Goal: Task Accomplishment & Management: Complete application form

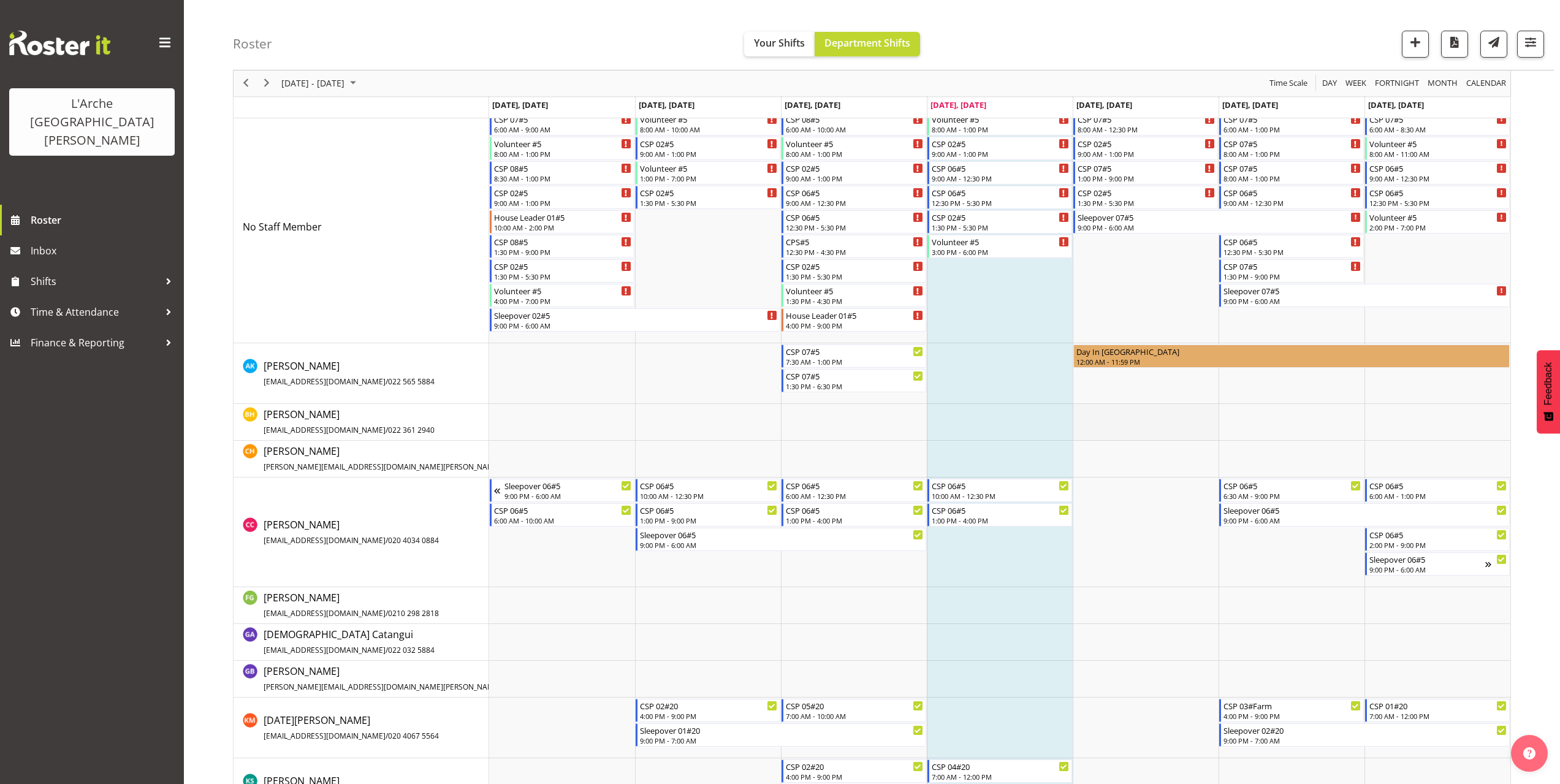
scroll to position [62, 0]
click at [1089, 492] on td "Timeline Week of October 2, 2025" at bounding box center [1146, 531] width 146 height 109
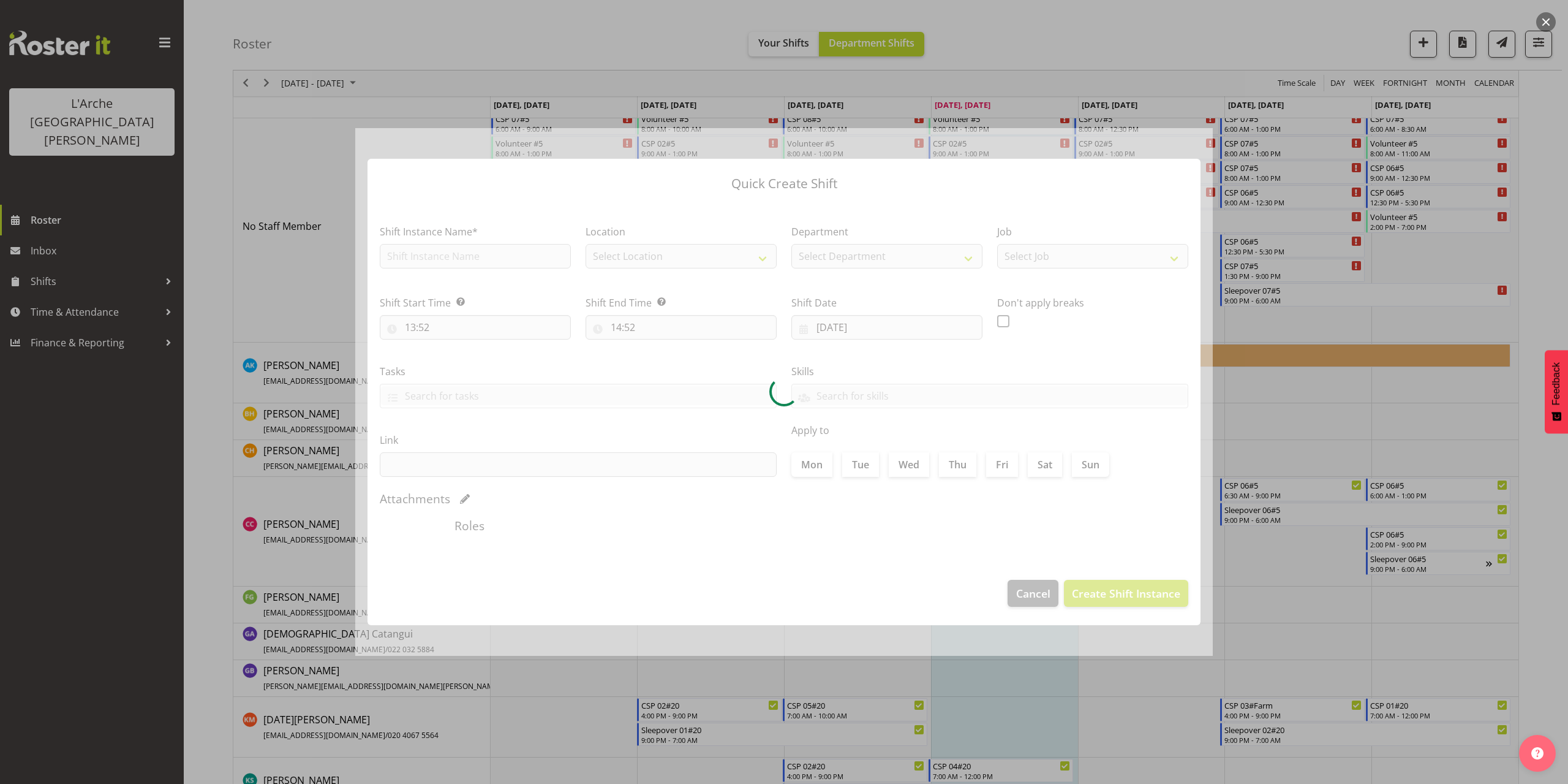
type input "[DATE]"
checkbox input "true"
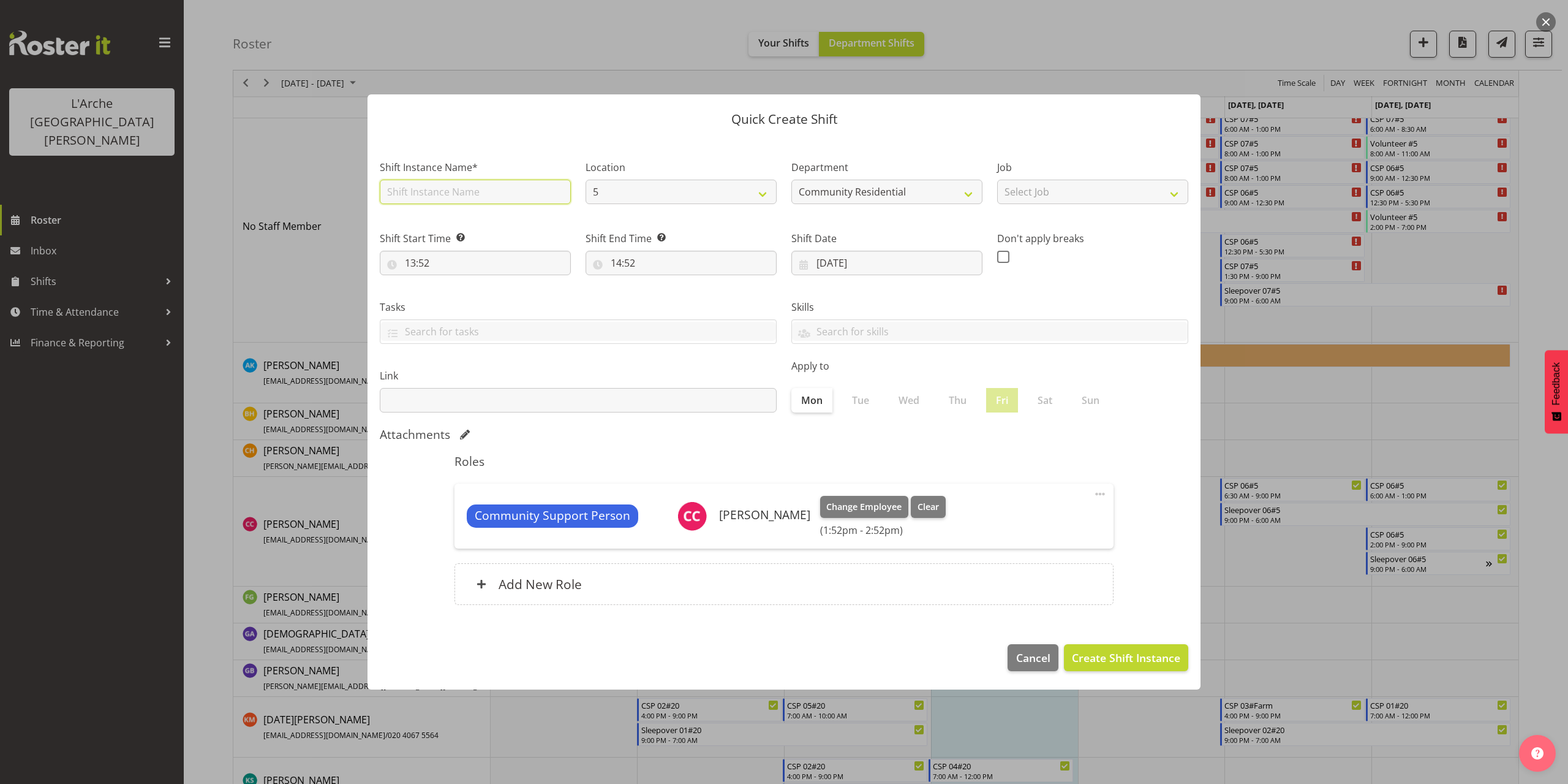
click at [438, 192] on input "text" at bounding box center [475, 192] width 191 height 24
type input "CSP 06#5"
click at [1043, 195] on select "Select Job Accounts Admin Art Coordinator Community Leader Community Support Pe…" at bounding box center [1092, 192] width 191 height 24
select select "2"
click at [997, 180] on select "Select Job Accounts Admin Art Coordinator Community Leader Community Support Pe…" at bounding box center [1092, 192] width 191 height 24
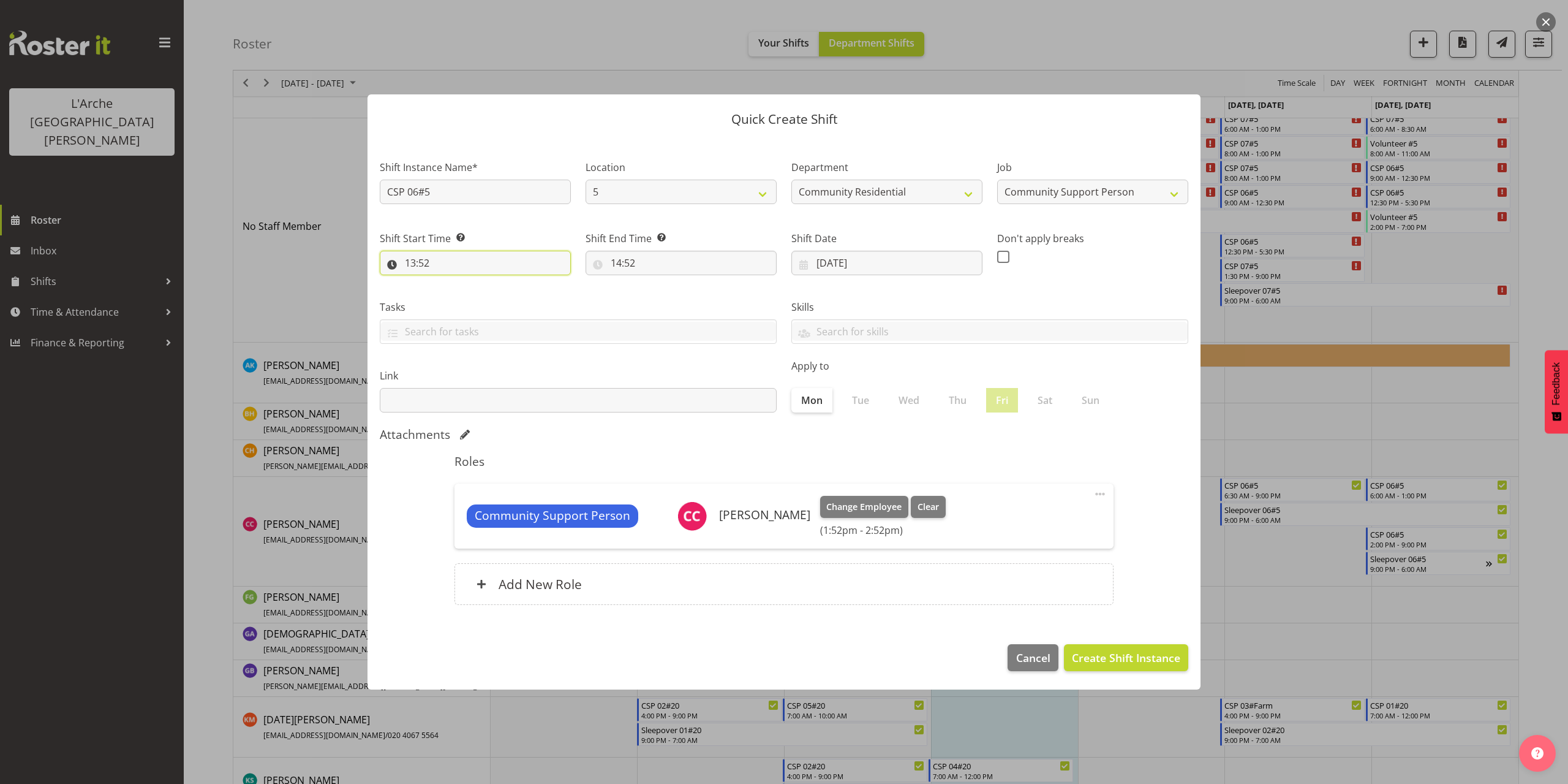
click at [427, 261] on input "13:52" at bounding box center [475, 263] width 191 height 24
click at [462, 295] on select "00 01 02 03 04 05 06 07 08 09 10 11 12 13 14 15 16 17 18 19 20 21 22 23" at bounding box center [463, 294] width 28 height 24
select select "8"
click at [449, 282] on select "00 01 02 03 04 05 06 07 08 09 10 11 12 13 14 15 16 17 18 19 20 21 22 23" at bounding box center [463, 294] width 28 height 24
type input "08:52"
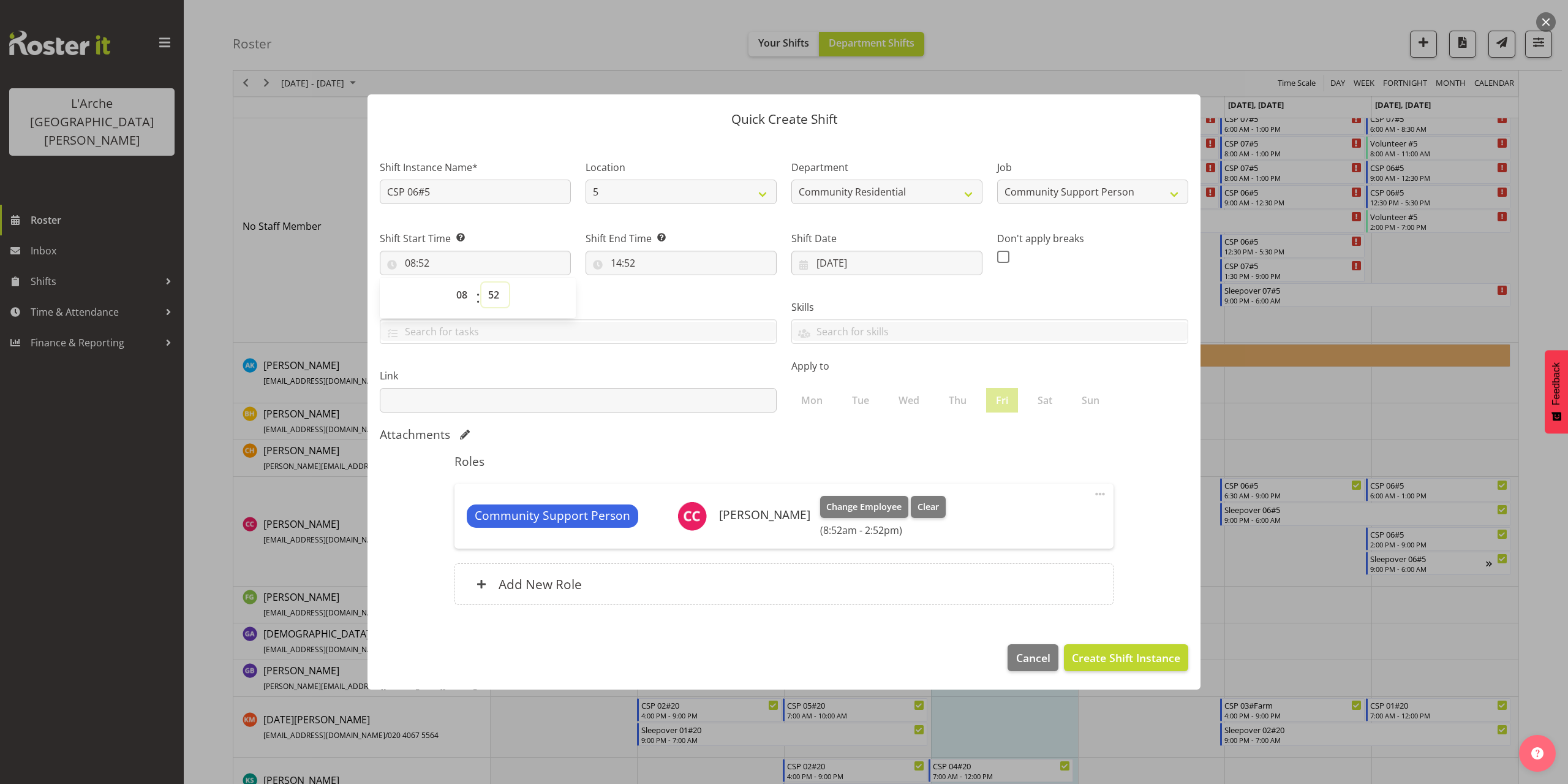
click at [493, 296] on select "00 01 02 03 04 05 06 07 08 09 10 11 12 13 14 15 16 17 18 19 20 21 22 23 24 25 2…" at bounding box center [495, 294] width 28 height 24
select select "0"
click at [481, 282] on select "00 01 02 03 04 05 06 07 08 09 10 11 12 13 14 15 16 17 18 19 20 21 22 23 24 25 2…" at bounding box center [495, 294] width 28 height 24
type input "08:00"
click at [626, 262] on input "14:52" at bounding box center [681, 263] width 191 height 24
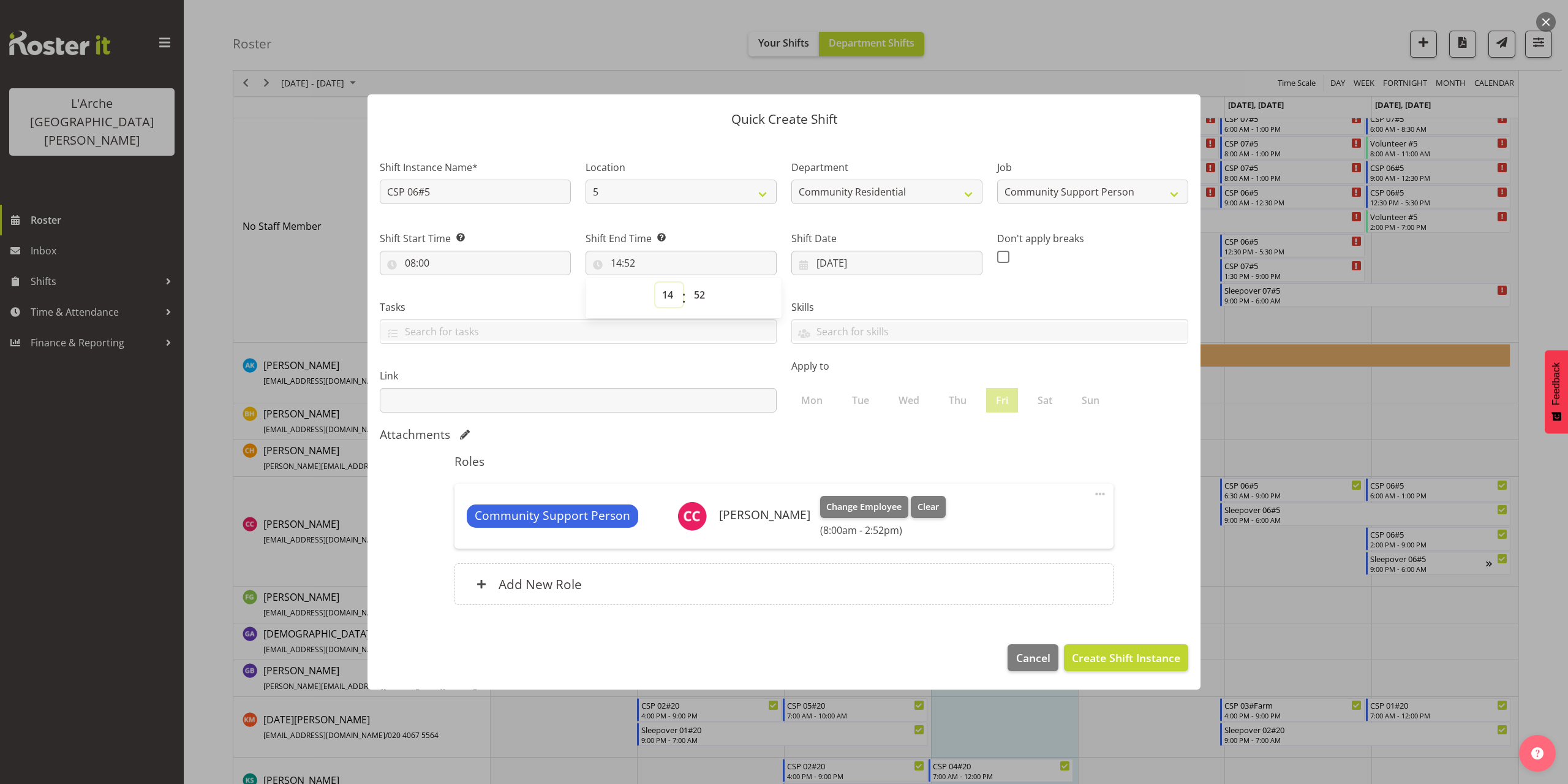
click at [667, 296] on select "00 01 02 03 04 05 06 07 08 09 10 11 12 13 14 15 16 17 18 19 20 21 22 23" at bounding box center [669, 294] width 28 height 24
select select "12"
click at [655, 282] on select "00 01 02 03 04 05 06 07 08 09 10 11 12 13 14 15 16 17 18 19 20 21 22 23" at bounding box center [669, 294] width 28 height 24
type input "12:52"
click at [702, 288] on select "00 01 02 03 04 05 06 07 08 09 10 11 12 13 14 15 16 17 18 19 20 21 22 23 24 25 2…" at bounding box center [701, 294] width 28 height 24
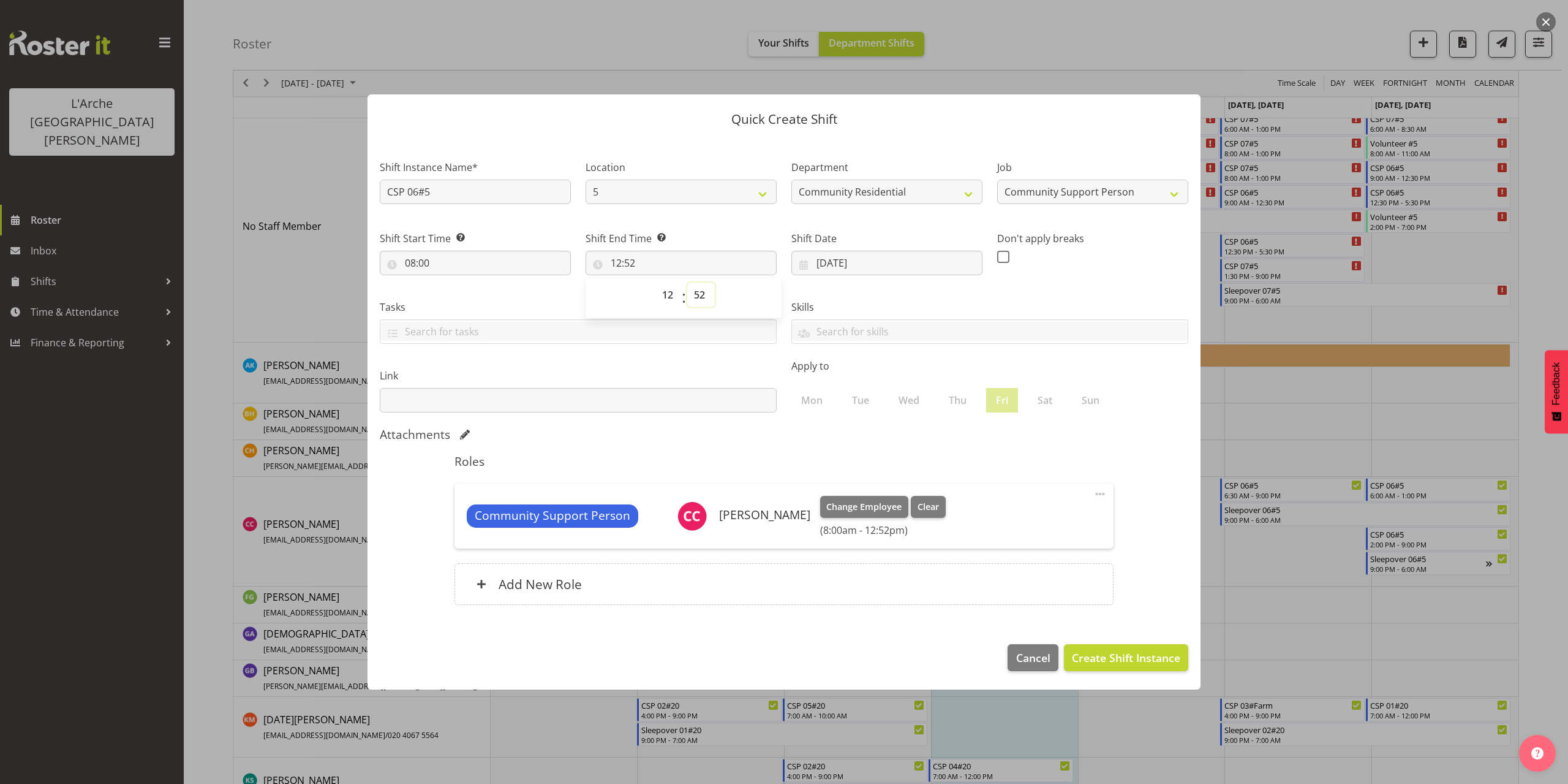
select select "30"
click at [687, 282] on select "00 01 02 03 04 05 06 07 08 09 10 11 12 13 14 15 16 17 18 19 20 21 22 23 24 25 2…" at bounding box center [701, 294] width 28 height 24
type input "12:30"
click at [1117, 661] on span "Create Shift Instance" at bounding box center [1126, 657] width 109 height 16
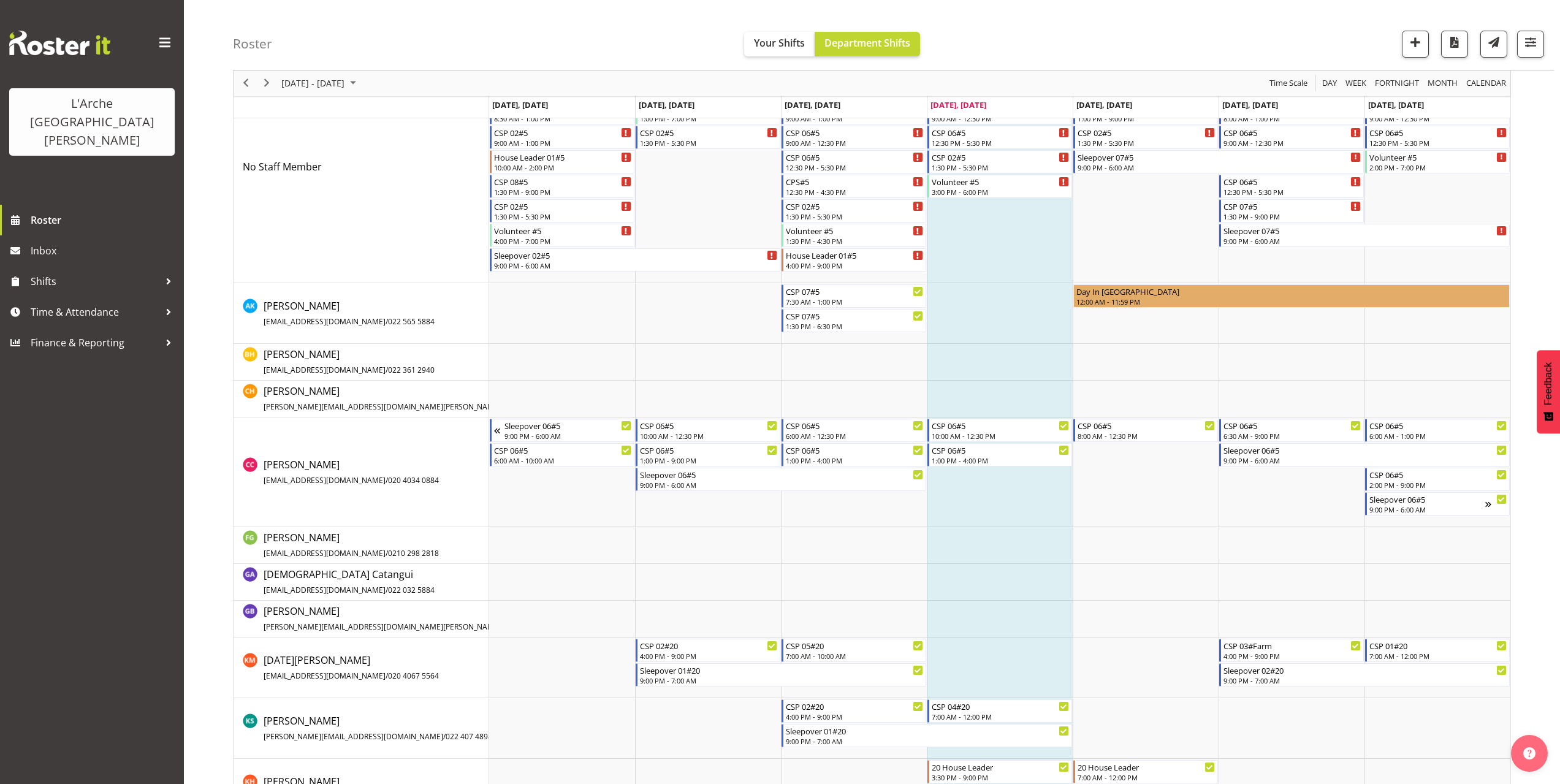
scroll to position [122, 0]
click at [1083, 456] on td "Timeline Week of October 2, 2025" at bounding box center [1146, 471] width 146 height 109
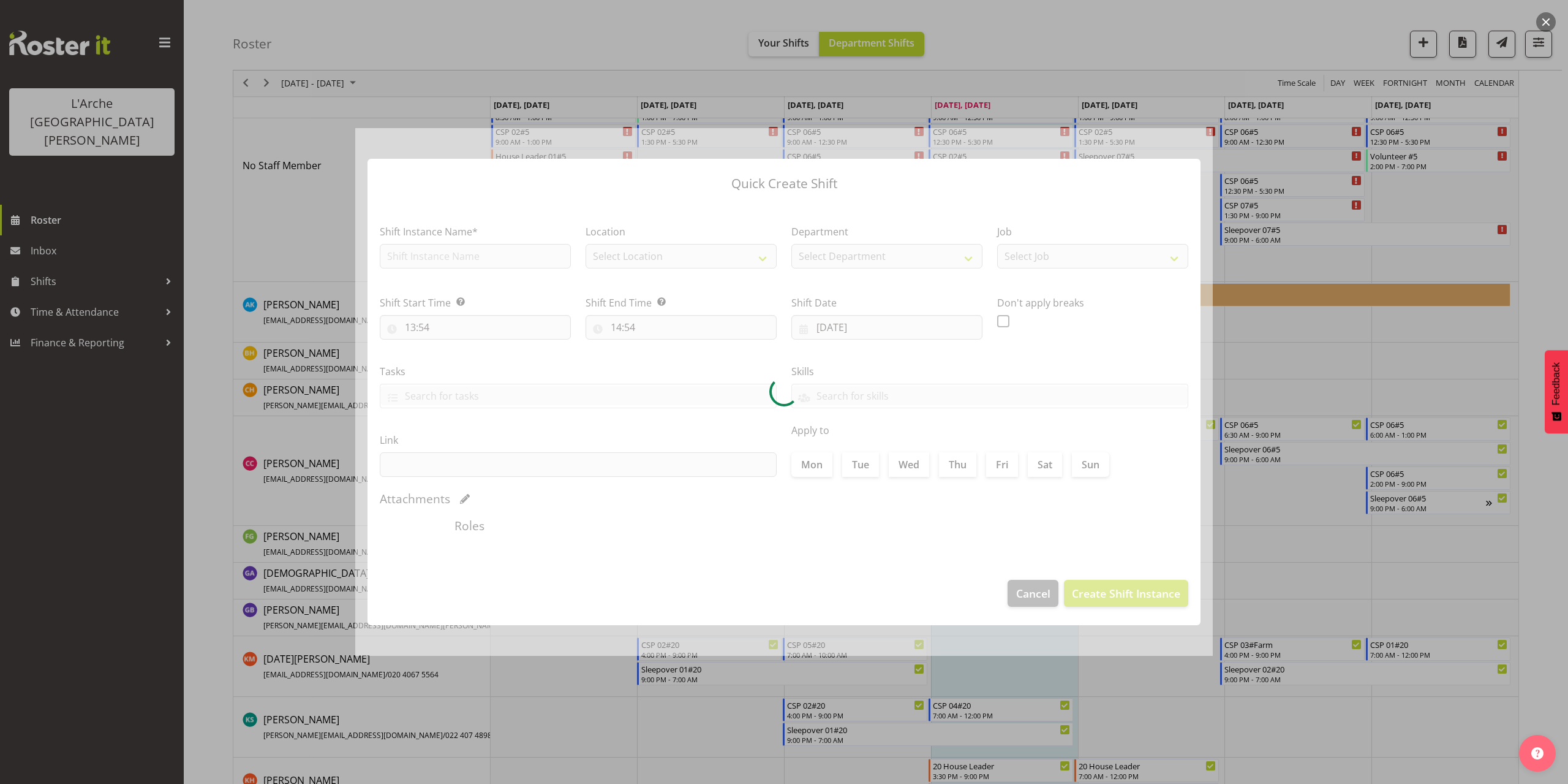
type input "[DATE]"
checkbox input "true"
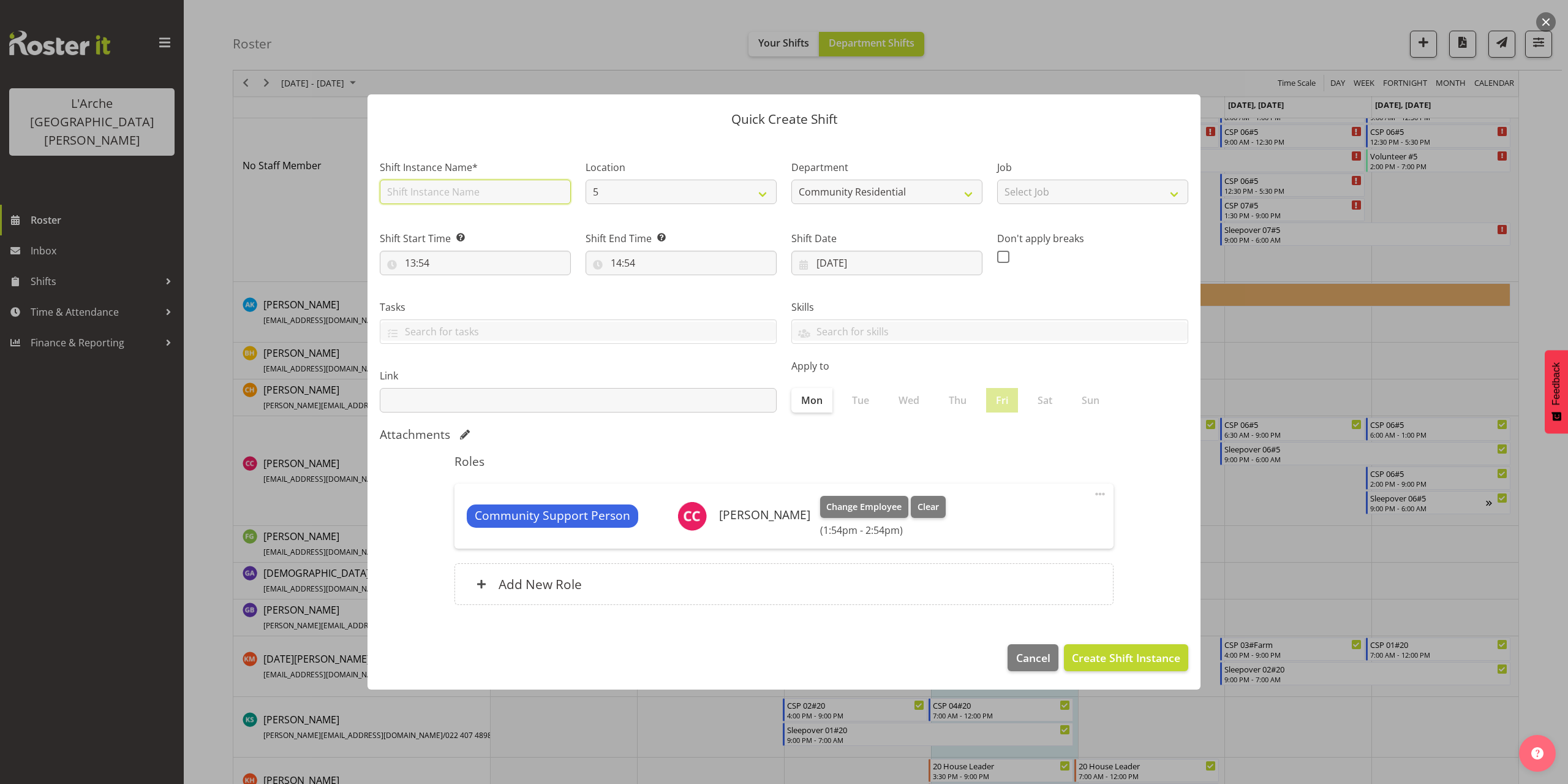
click at [442, 189] on input "text" at bounding box center [475, 192] width 191 height 24
type input "CSP 06#5"
click at [1041, 198] on select "Select Job Accounts Admin Art Coordinator Community Leader Community Support Pe…" at bounding box center [1092, 192] width 191 height 24
select select "2"
click at [997, 180] on select "Select Job Accounts Admin Art Coordinator Community Leader Community Support Pe…" at bounding box center [1092, 192] width 191 height 24
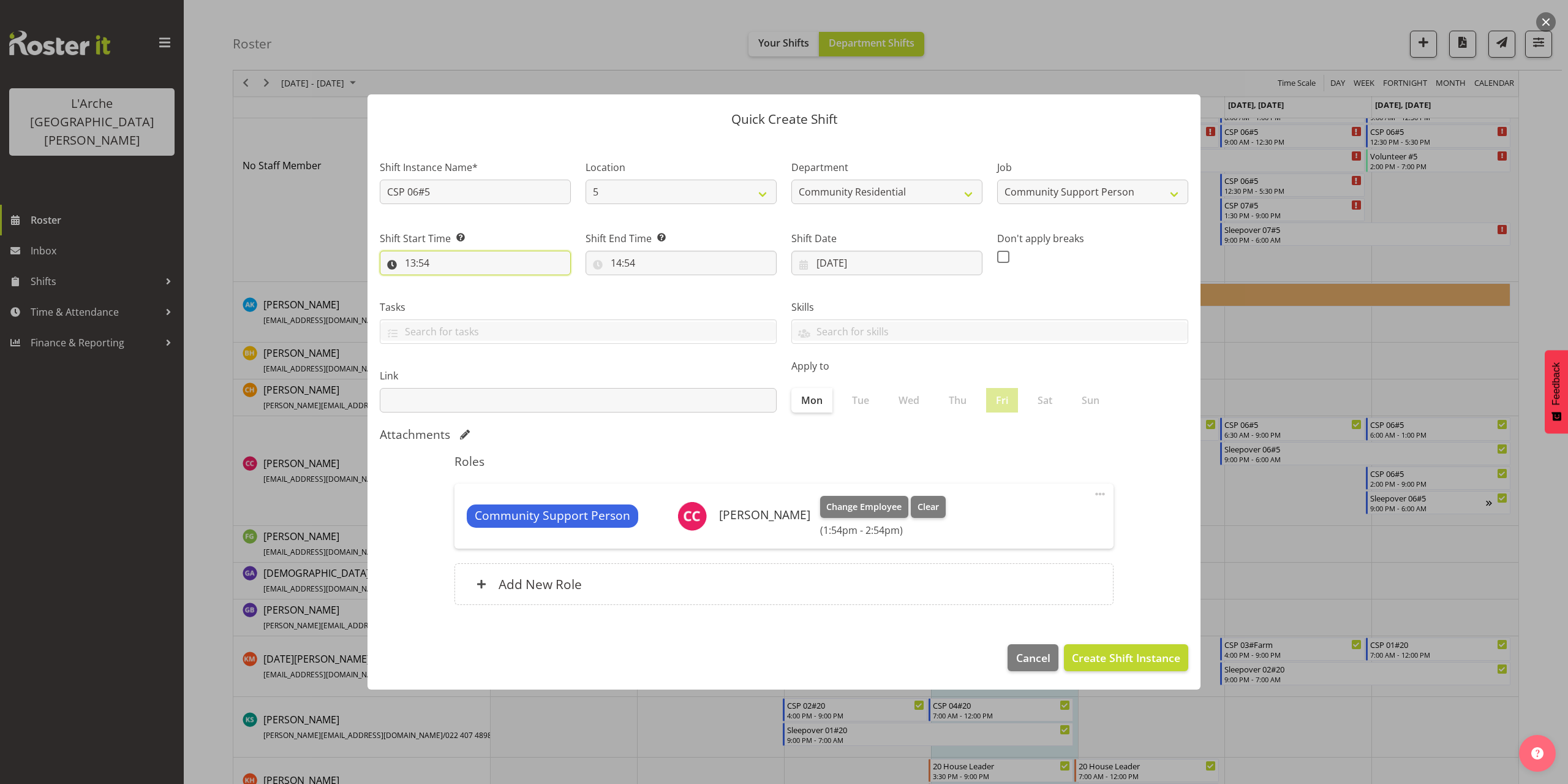
click at [420, 260] on input "13:54" at bounding box center [475, 263] width 191 height 24
click at [461, 294] on select "00 01 02 03 04 05 06 07 08 09 10 11 12 13 14 15 16 17 18 19 20 21 22 23" at bounding box center [463, 294] width 28 height 24
click at [449, 282] on select "00 01 02 03 04 05 06 07 08 09 10 11 12 13 14 15 16 17 18 19 20 21 22 23" at bounding box center [463, 294] width 28 height 24
click at [493, 295] on select "00 01 02 03 04 05 06 07 08 09 10 11 12 13 14 15 16 17 18 19 20 21 22 23 24 25 2…" at bounding box center [495, 294] width 28 height 24
select select "0"
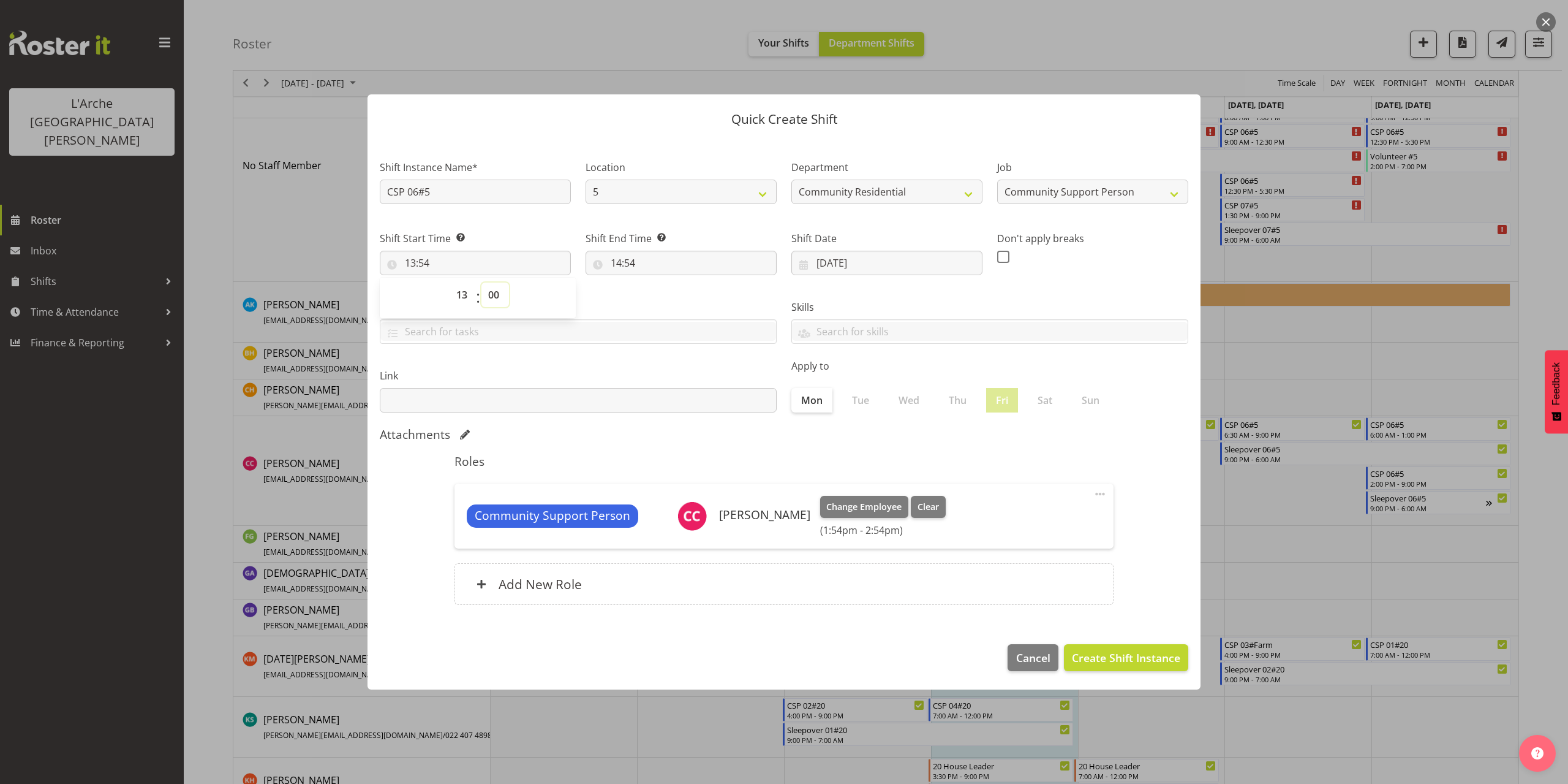
click at [481, 282] on select "00 01 02 03 04 05 06 07 08 09 10 11 12 13 14 15 16 17 18 19 20 21 22 23 24 25 2…" at bounding box center [495, 294] width 28 height 24
type input "13:00"
click at [631, 266] on input "14:54" at bounding box center [681, 263] width 191 height 24
click at [669, 294] on select "00 01 02 03 04 05 06 07 08 09 10 11 12 13 14 15 16 17 18 19 20 21 22 23" at bounding box center [669, 294] width 28 height 24
select select "18"
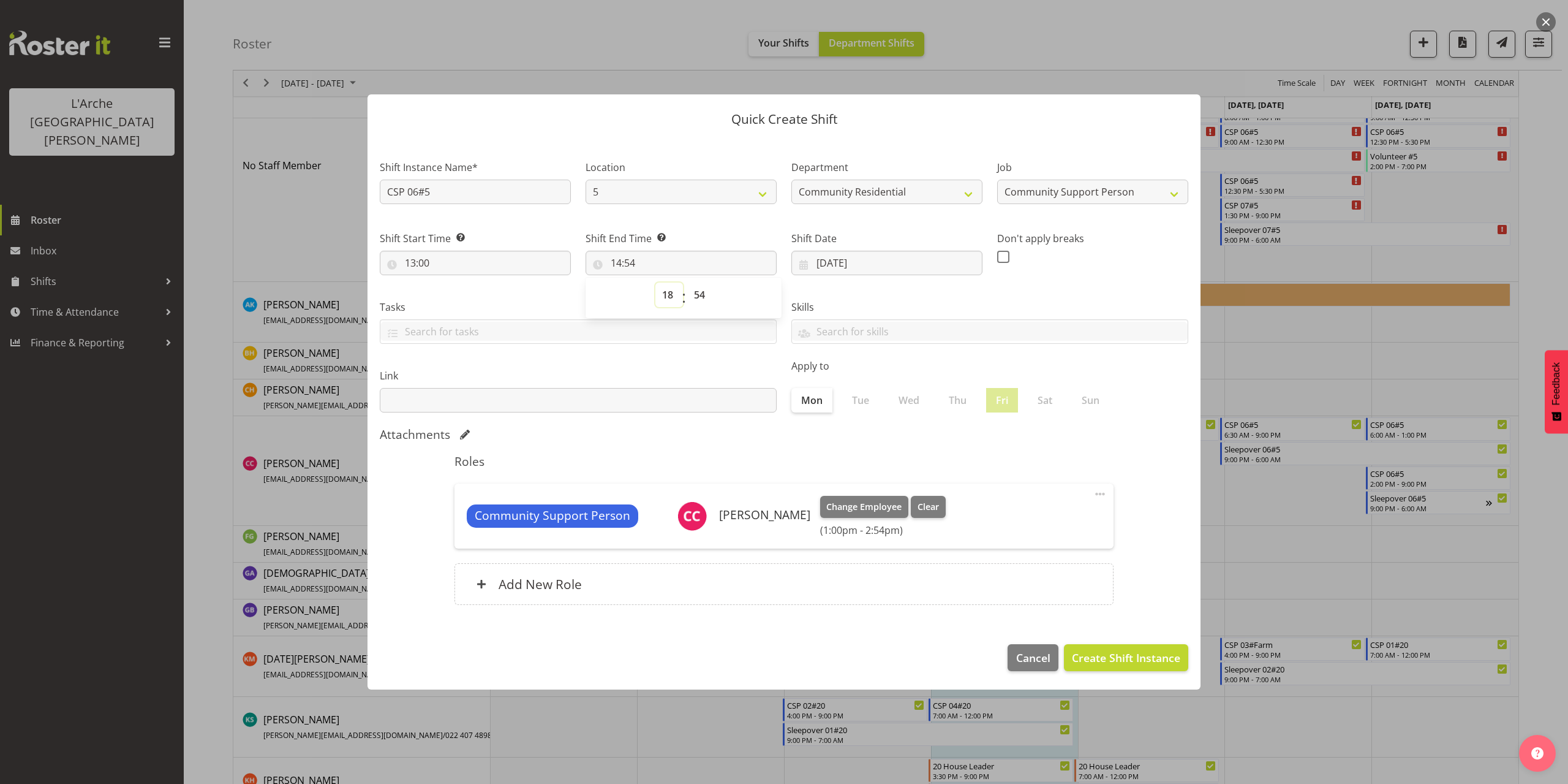
click at [655, 282] on select "00 01 02 03 04 05 06 07 08 09 10 11 12 13 14 15 16 17 18 19 20 21 22 23" at bounding box center [669, 294] width 28 height 24
type input "18:54"
click at [697, 292] on select "00 01 02 03 04 05 06 07 08 09 10 11 12 13 14 15 16 17 18 19 20 21 22 23 24 25 2…" at bounding box center [701, 294] width 28 height 24
select select "16"
click at [687, 282] on select "00 01 02 03 04 05 06 07 08 09 10 11 12 13 14 15 16 17 18 19 20 21 22 23 24 25 2…" at bounding box center [701, 294] width 28 height 24
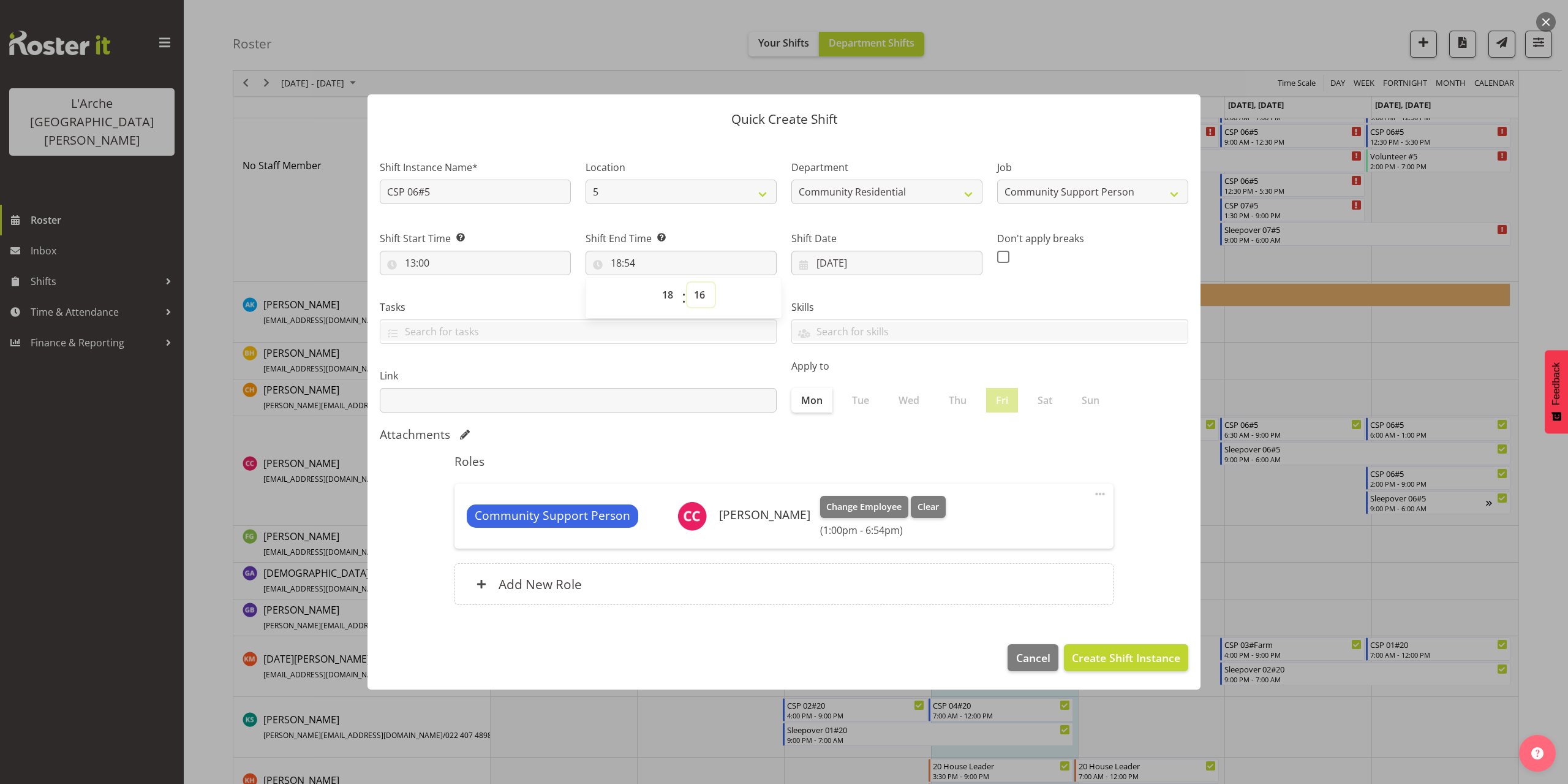
type input "18:16"
click at [665, 299] on select "00 01 02 03 04 05 06 07 08 09 10 11 12 13 14 15 16 17 18 19 20 21 22 23" at bounding box center [669, 294] width 28 height 24
select select "16"
click at [655, 282] on select "00 01 02 03 04 05 06 07 08 09 10 11 12 13 14 15 16 17 18 19 20 21 22 23" at bounding box center [669, 294] width 28 height 24
type input "16:16"
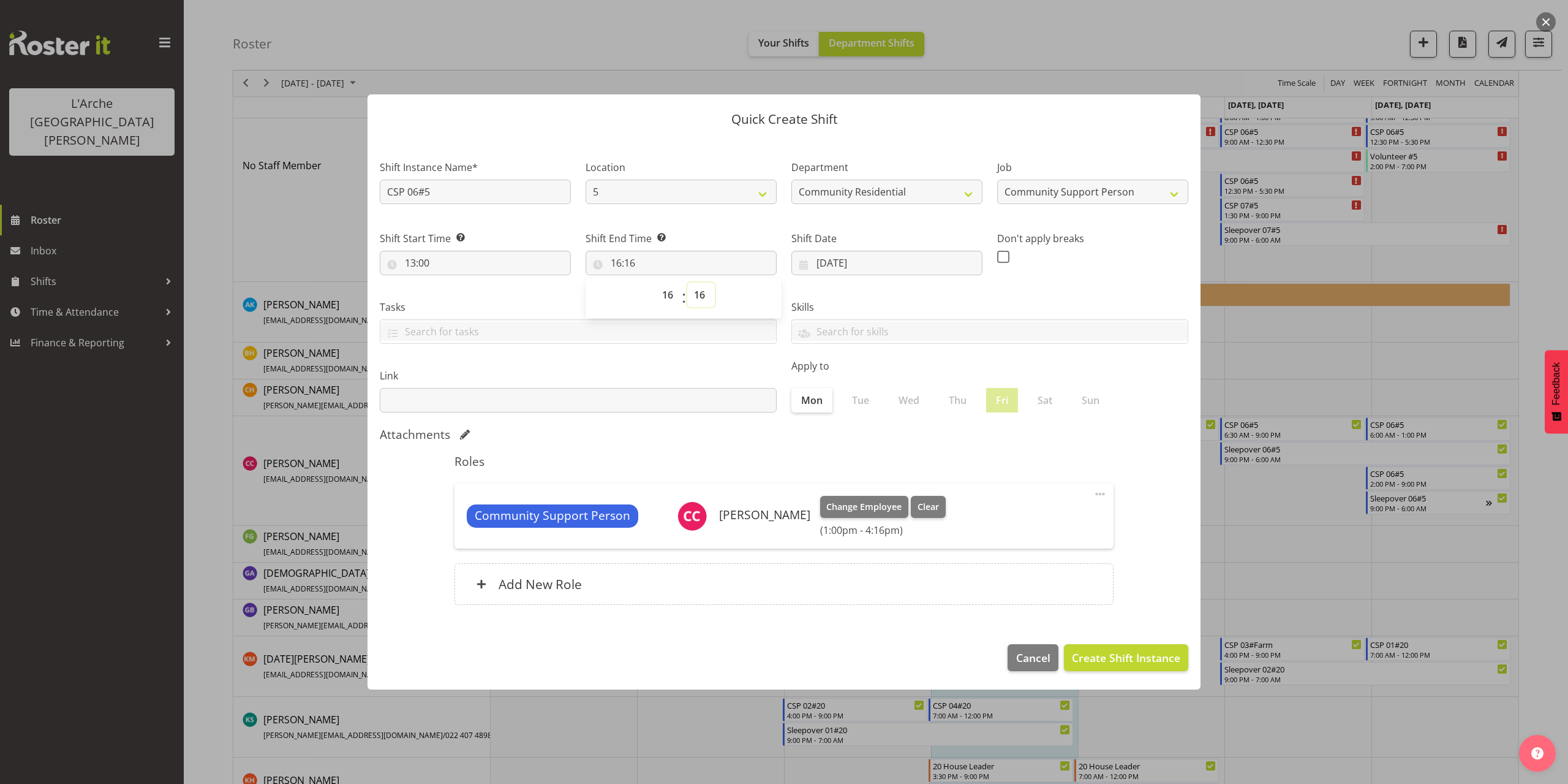
click at [701, 298] on select "00 01 02 03 04 05 06 07 08 09 10 11 12 13 14 15 16 17 18 19 20 21 22 23 24 25 2…" at bounding box center [701, 294] width 28 height 24
select select "0"
click at [687, 282] on select "00 01 02 03 04 05 06 07 08 09 10 11 12 13 14 15 16 17 18 19 20 21 22 23 24 25 2…" at bounding box center [701, 294] width 28 height 24
type input "16:00"
click at [1177, 661] on span "Create Shift Instance" at bounding box center [1126, 657] width 109 height 16
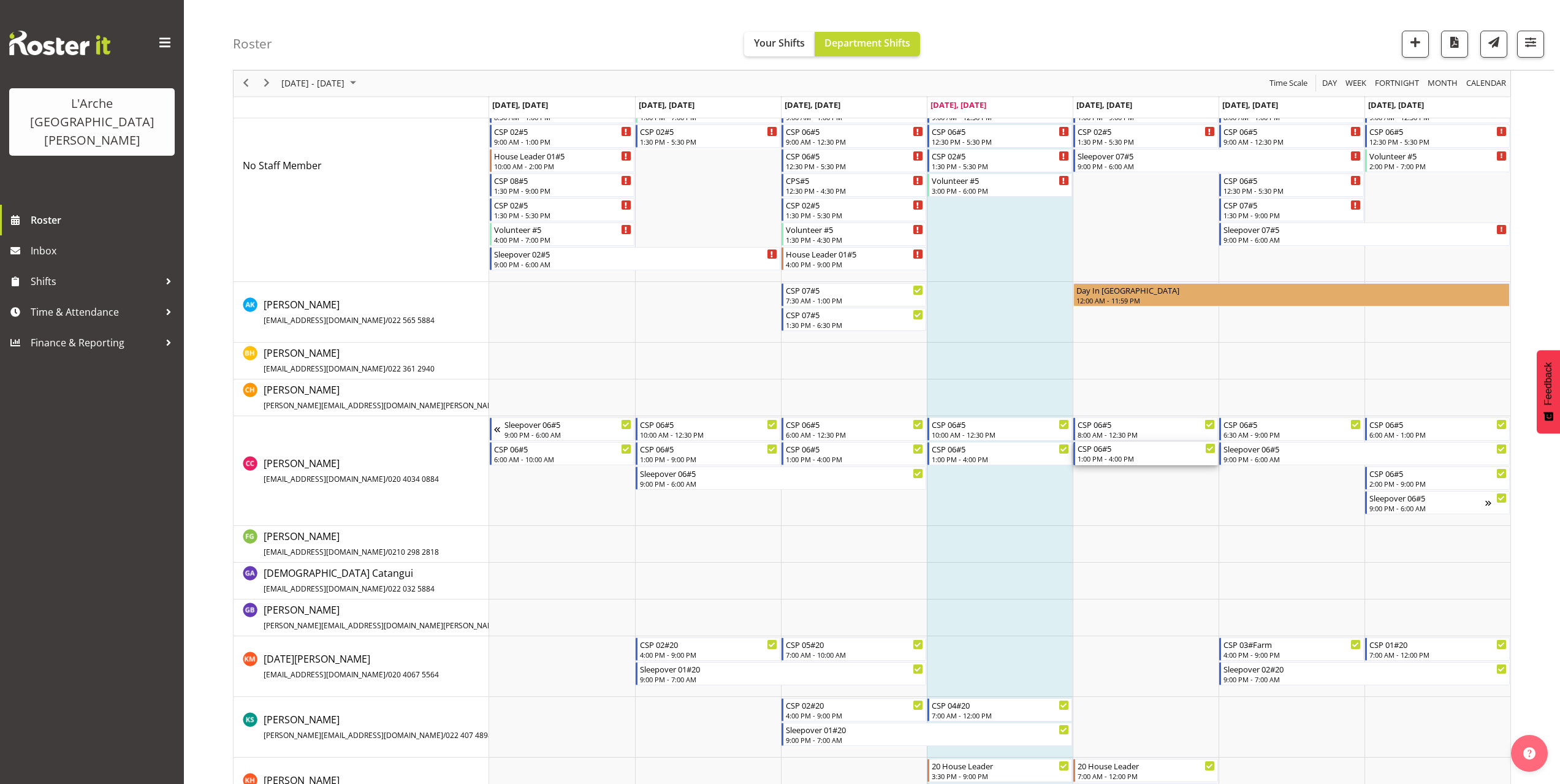
click at [1135, 461] on div "1:00 PM - 4:00 PM" at bounding box center [1146, 458] width 138 height 10
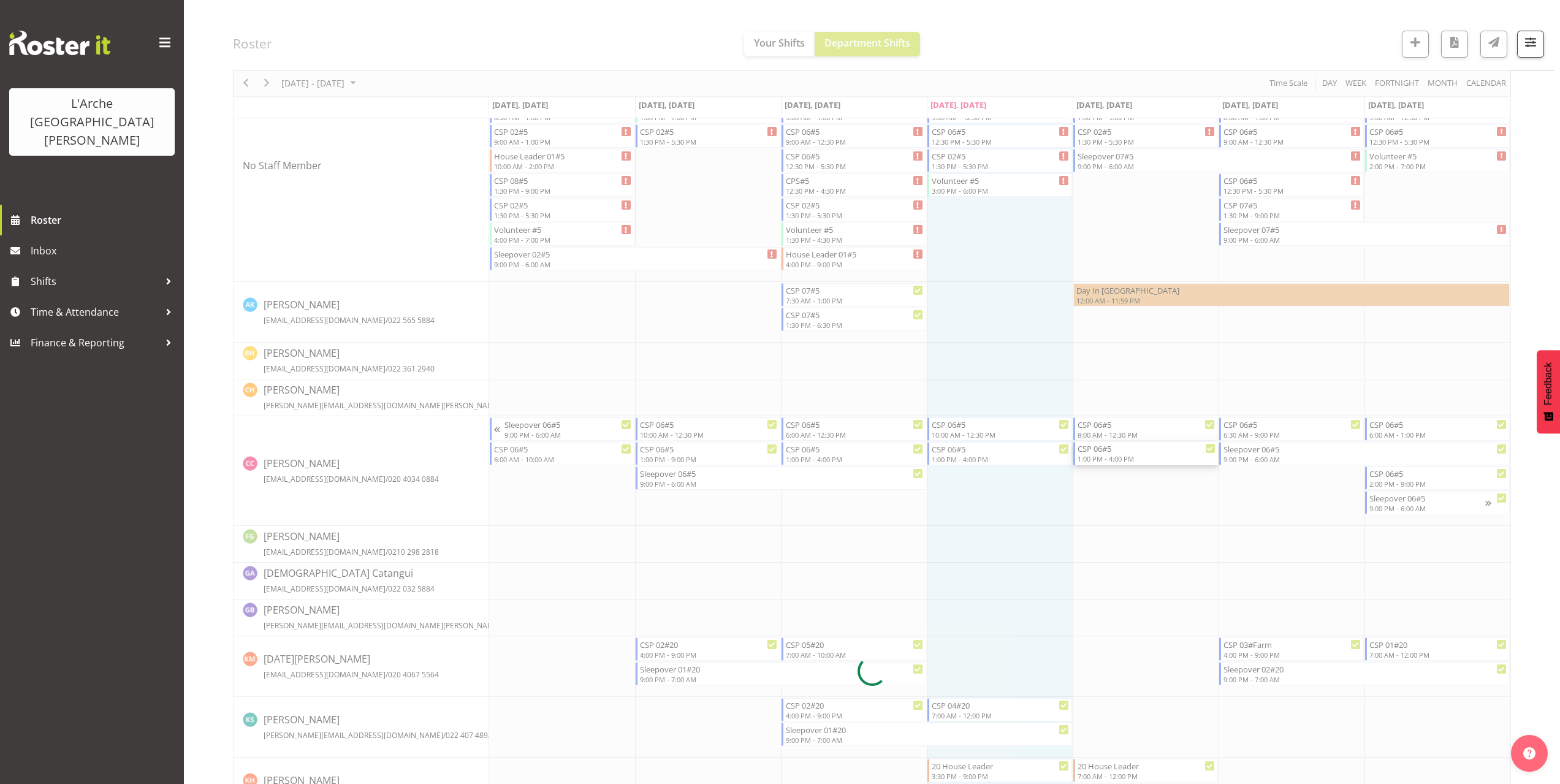
select select
select select "9"
select select "2025"
select select "16"
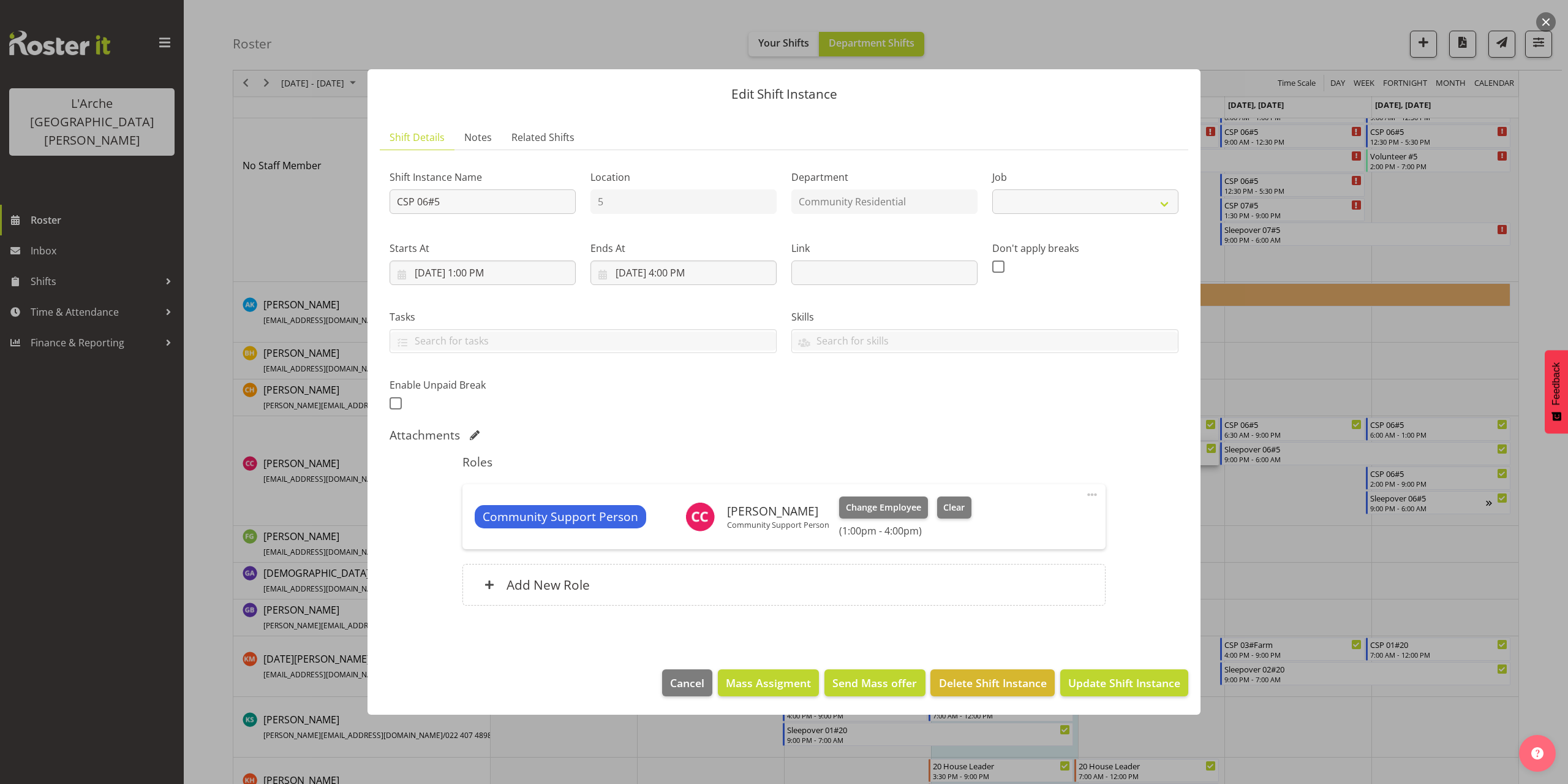
select select "2"
click at [697, 278] on input "10/3/2025, 4:00 PM" at bounding box center [684, 273] width 186 height 24
click at [678, 531] on select "00 01 02 03 04 05 06 07 08 09 10 11 12 13 14 15 16 17 18 19 20 21 22 23" at bounding box center [684, 533] width 28 height 24
select select "18"
click at [670, 521] on select "00 01 02 03 04 05 06 07 08 09 10 11 12 13 14 15 16 17 18 19 20 21 22 23" at bounding box center [684, 533] width 28 height 24
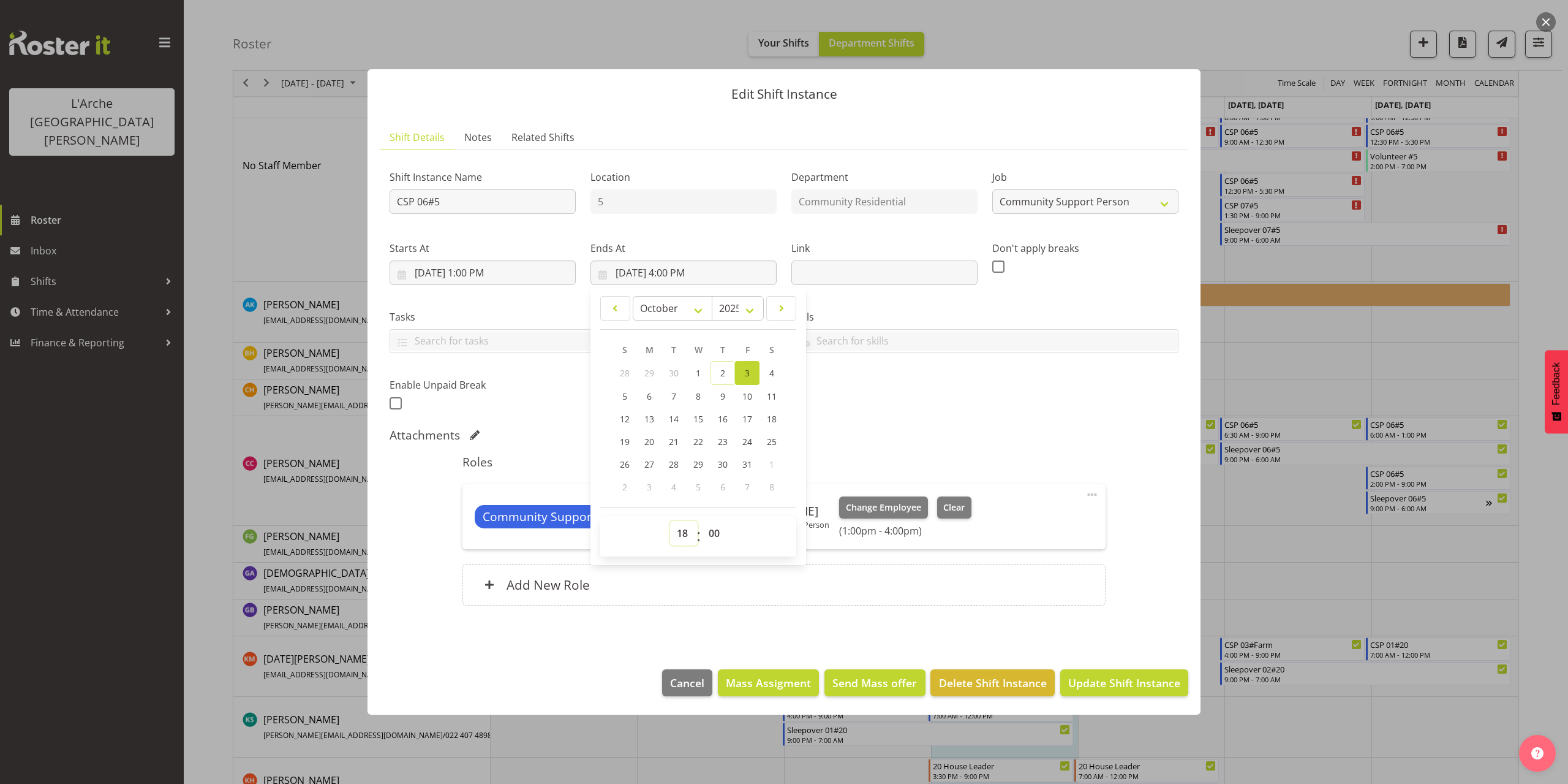
type input "10/3/2025, 6:00 PM"
click at [722, 536] on select "00 01 02 03 04 05 06 07 08 09 10 11 12 13 14 15 16 17 18 19 20 21 22 23 24 25 2…" at bounding box center [716, 533] width 28 height 24
select select "30"
click at [702, 521] on select "00 01 02 03 04 05 06 07 08 09 10 11 12 13 14 15 16 17 18 19 20 21 22 23 24 25 2…" at bounding box center [716, 533] width 28 height 24
type input "10/3/2025, 6:30 PM"
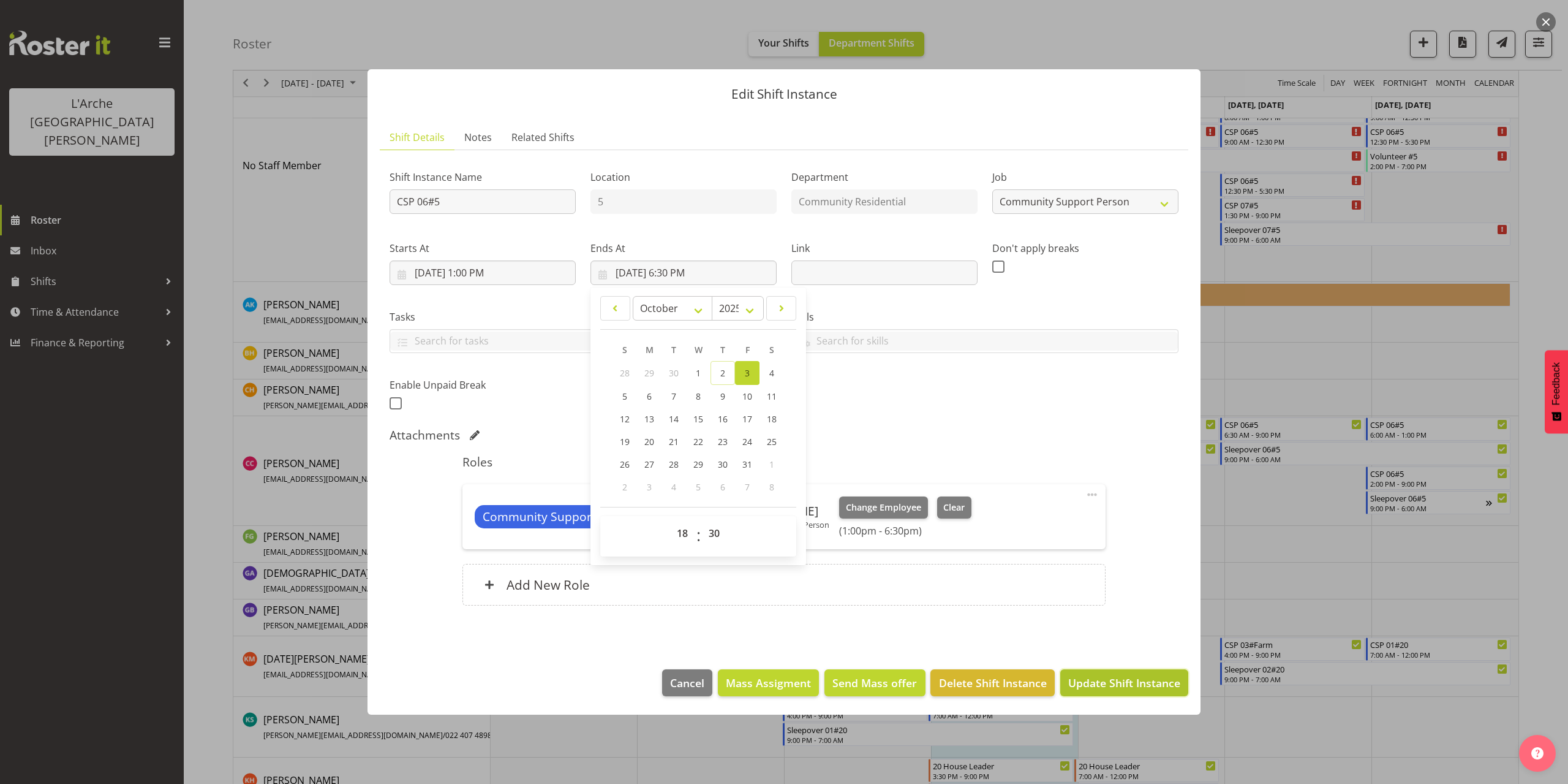
click at [1109, 683] on span "Update Shift Instance" at bounding box center [1124, 682] width 112 height 16
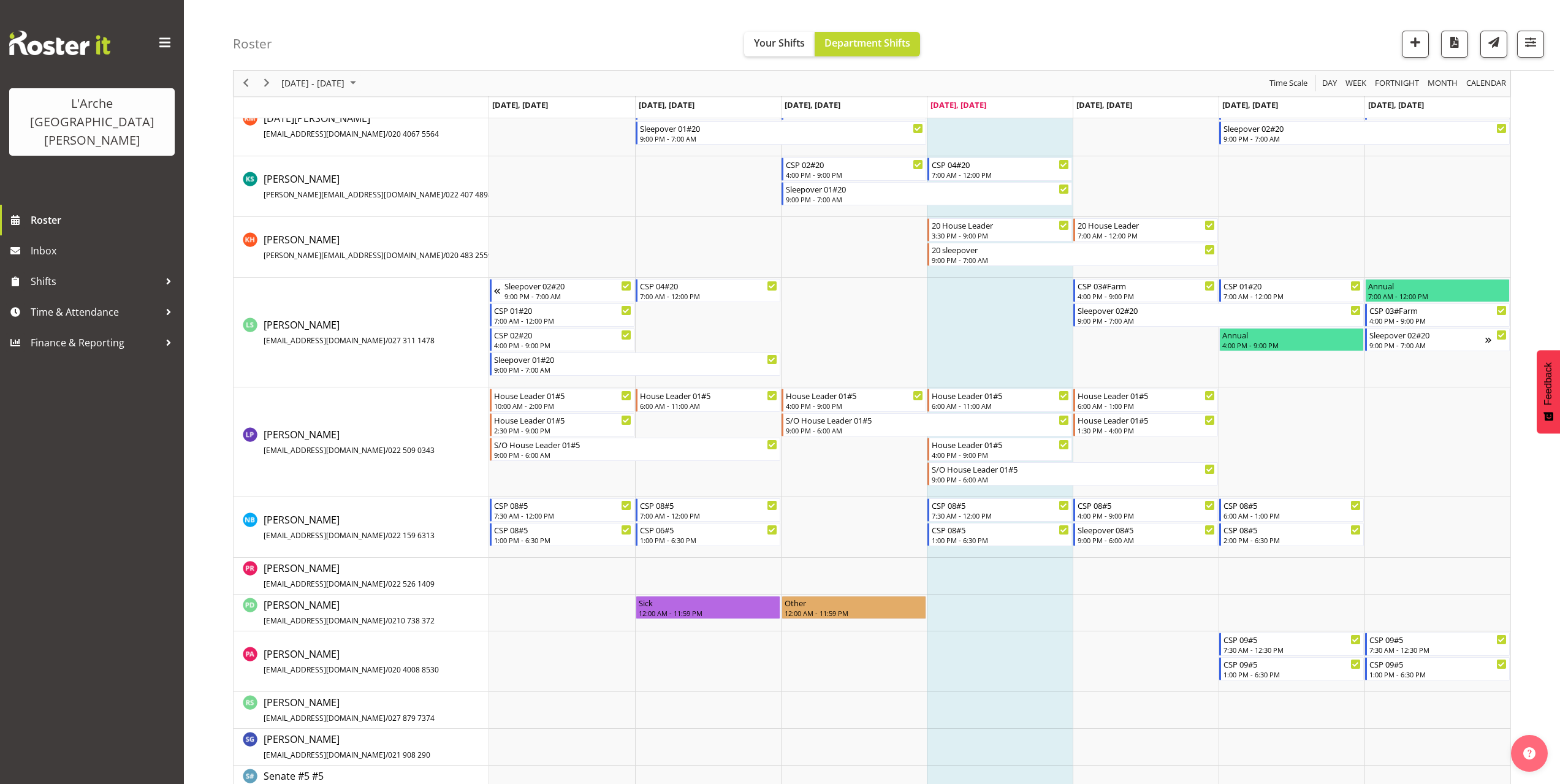
scroll to position [692, 0]
